Goal: Find contact information: Find contact information

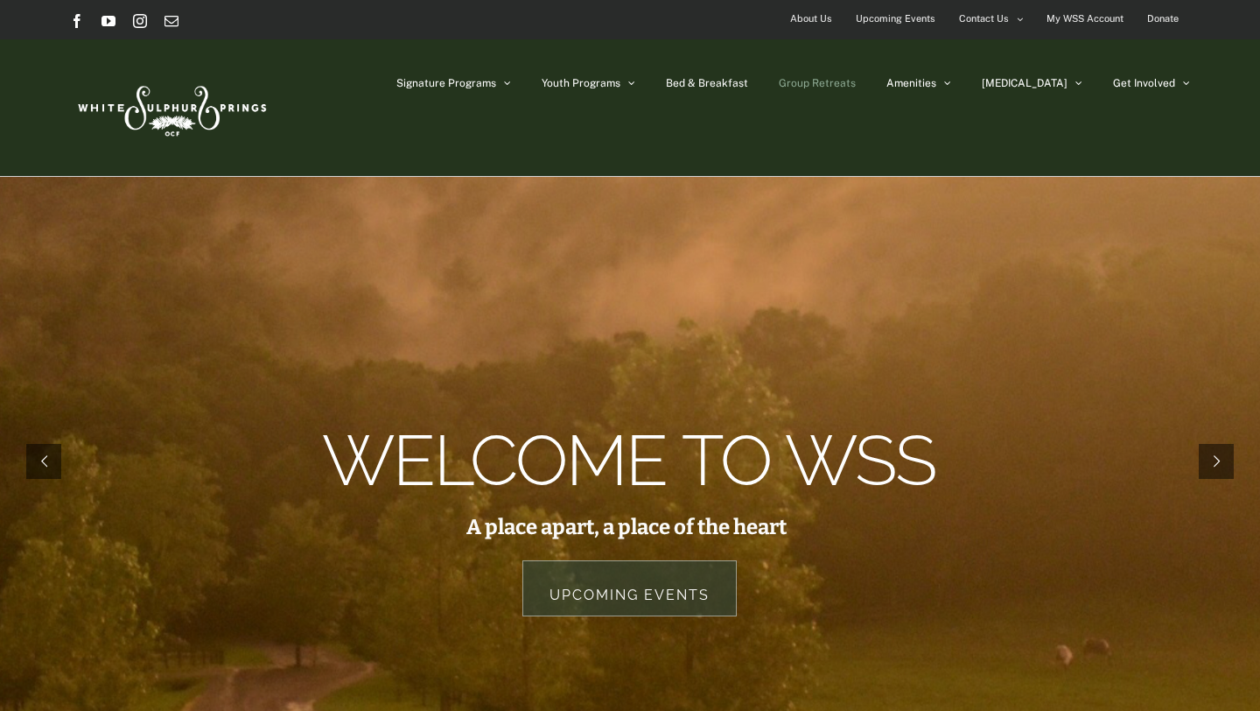
click at [856, 85] on span "Group Retreats" at bounding box center [817, 83] width 77 height 11
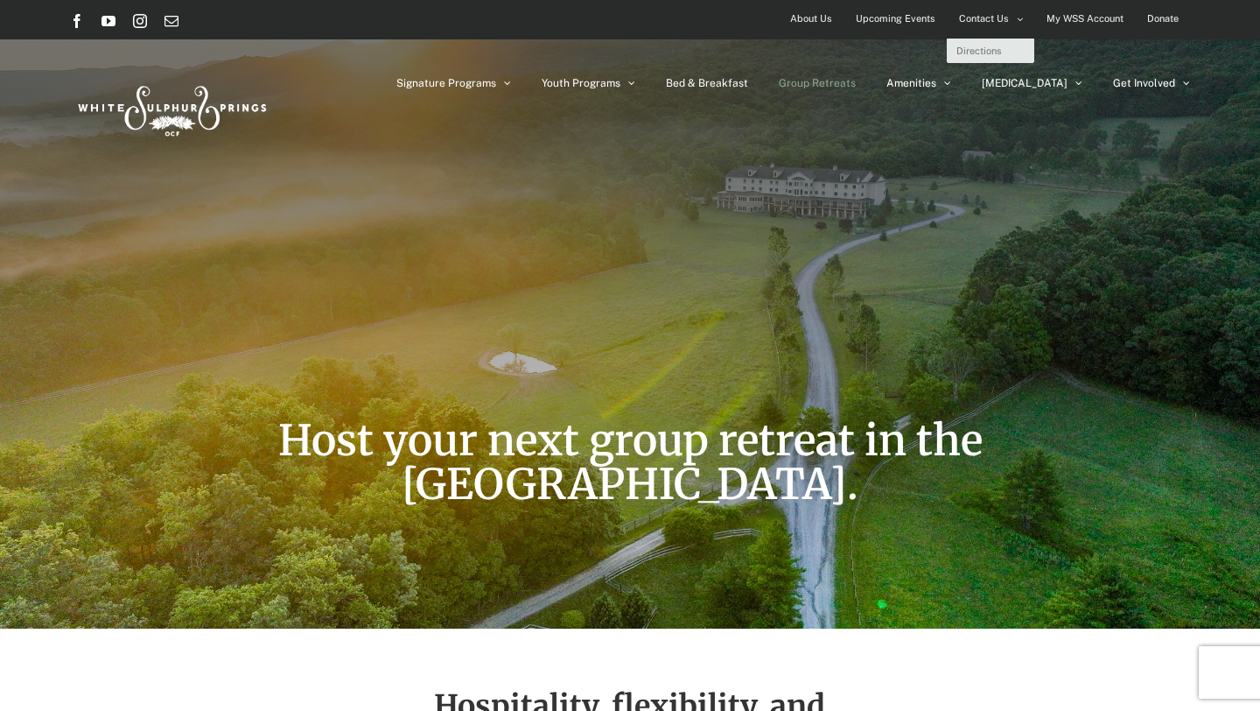
click at [992, 21] on span "Contact Us" at bounding box center [984, 18] width 50 height 25
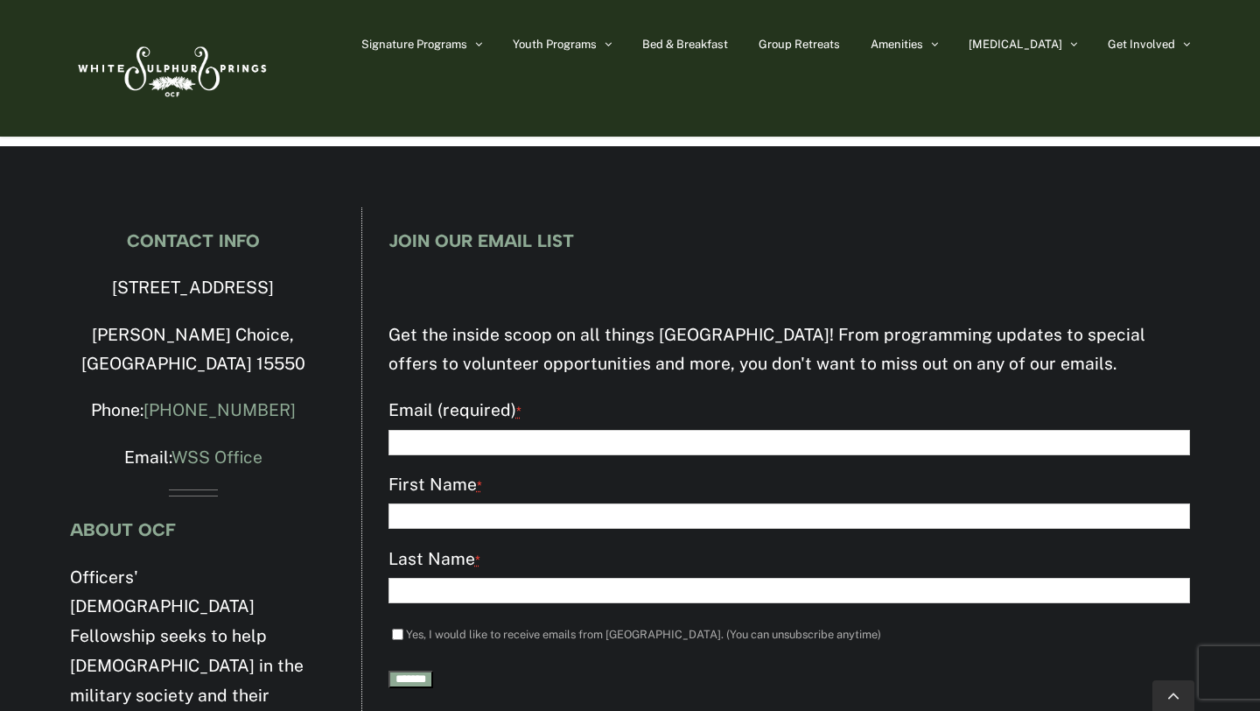
scroll to position [1164, 0]
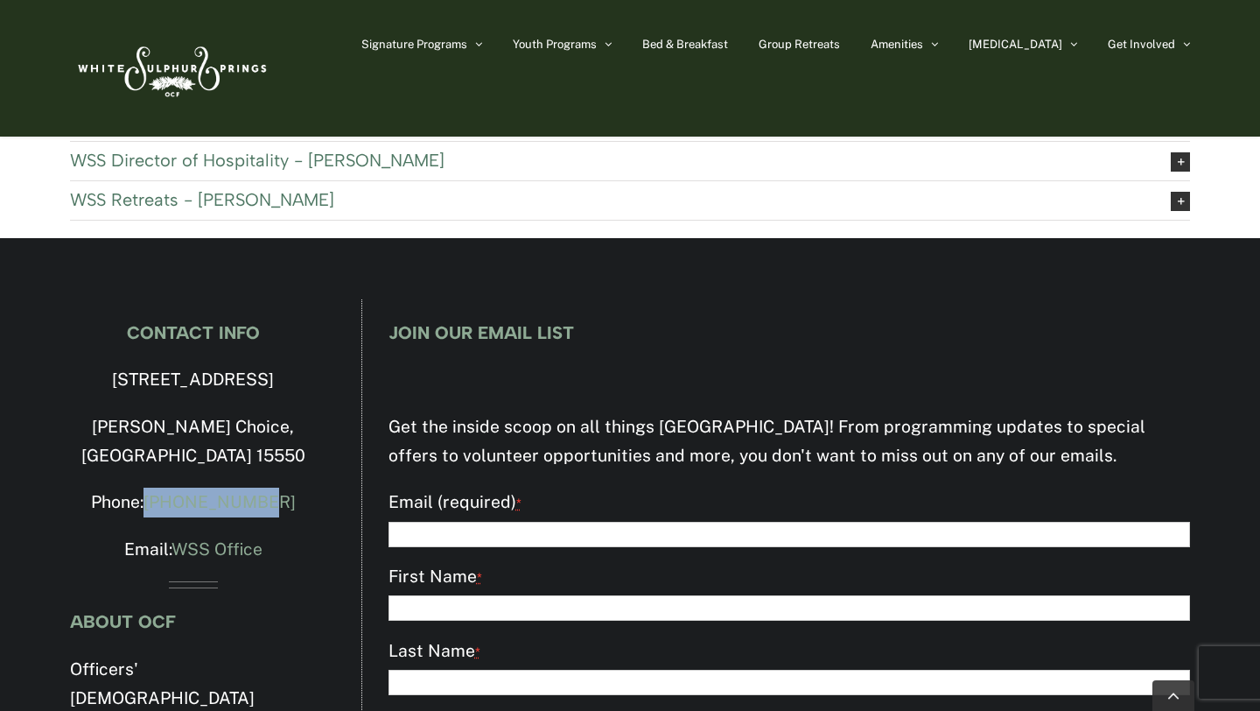
drag, startPoint x: 163, startPoint y: 474, endPoint x: 334, endPoint y: 474, distance: 171.6
click at [334, 474] on div "CONTACT INFO [STREET_ADDRESS][PERSON_NAME] Phone: [PHONE_NUMBER] Email: WSS Off…" at bounding box center [192, 677] width 291 height 756
copy link "[PHONE_NUMBER]"
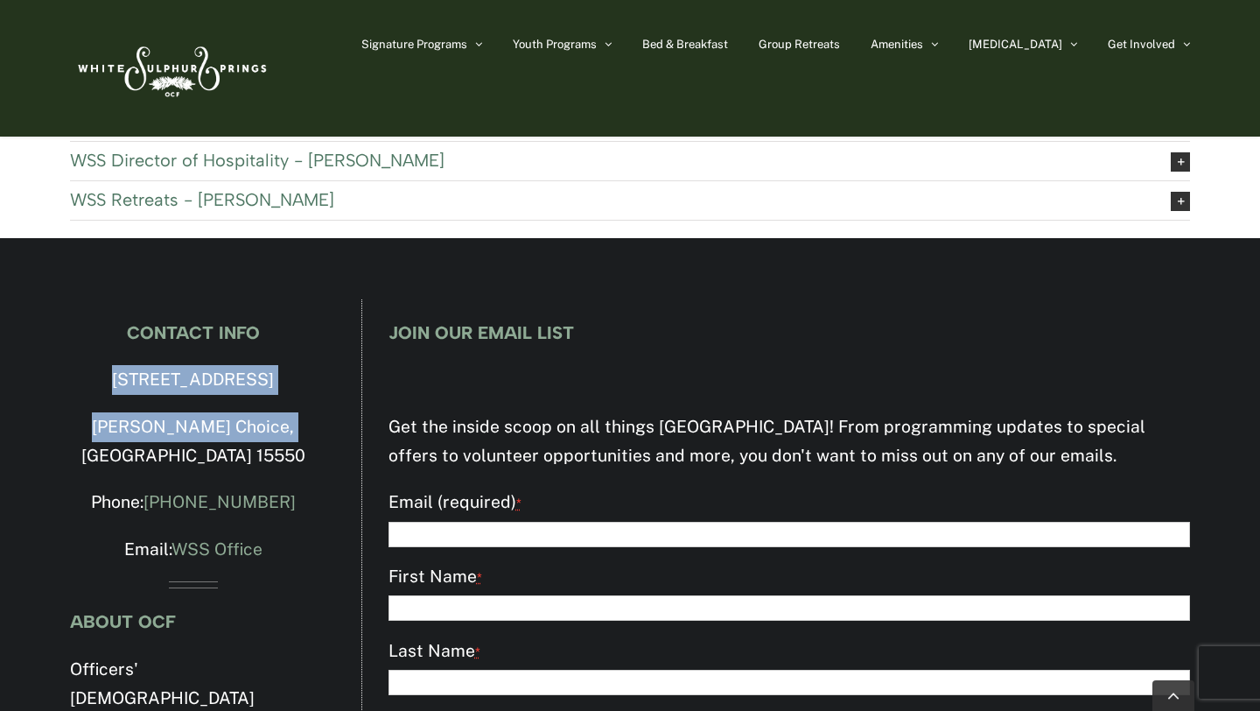
drag, startPoint x: 87, startPoint y: 381, endPoint x: 315, endPoint y: 425, distance: 232.8
click at [316, 427] on div "CONTACT INFO 4500 Milligans Cove Road Manns Choice, PA 15550 Phone: 814-623-558…" at bounding box center [193, 681] width 247 height 716
copy div "4500 Milligans Cove Road Manns Choice, PA 15550"
